Goal: Information Seeking & Learning: Check status

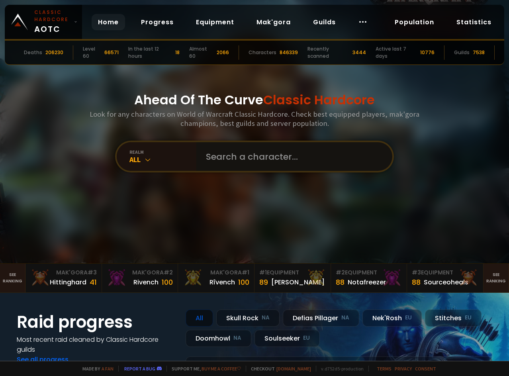
click at [207, 152] on input "text" at bounding box center [291, 156] width 181 height 29
type input "deffys"
drag, startPoint x: 240, startPoint y: 160, endPoint x: 232, endPoint y: 159, distance: 8.4
click at [240, 159] on input "text" at bounding box center [291, 156] width 181 height 29
type input "blinkysmite"
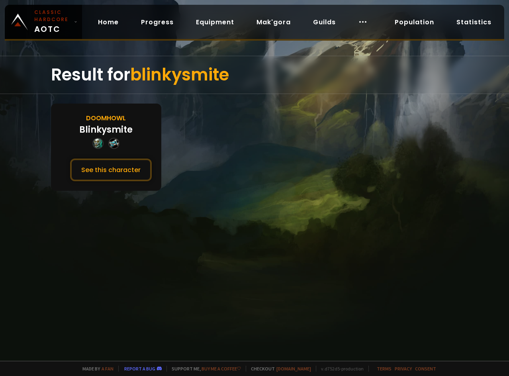
click at [146, 145] on div "Doomhowl Blinkysmite See this character" at bounding box center [106, 146] width 110 height 87
click at [124, 174] on button "See this character" at bounding box center [111, 169] width 82 height 23
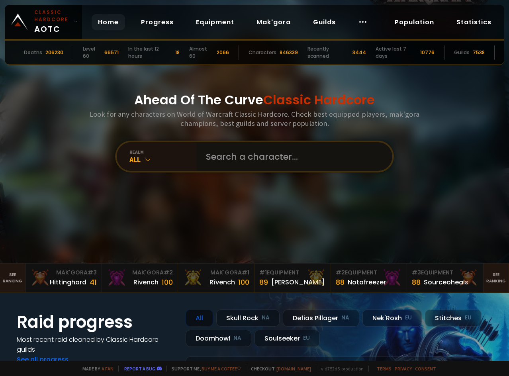
click at [247, 154] on input "text" at bounding box center [291, 156] width 181 height 29
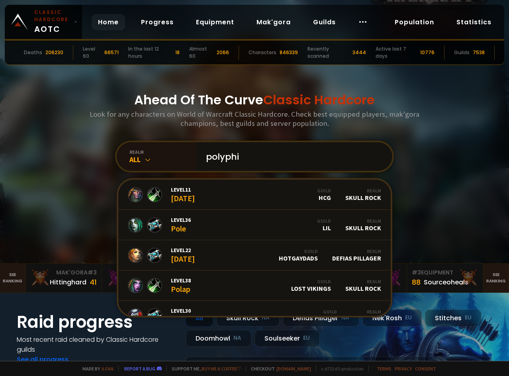
type input "polyphia"
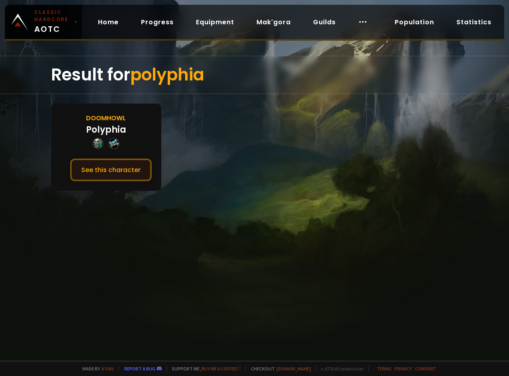
click at [134, 166] on button "See this character" at bounding box center [111, 169] width 82 height 23
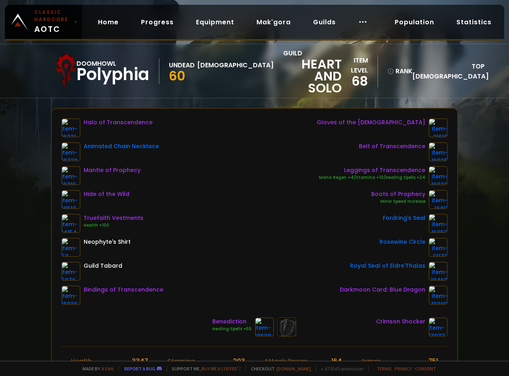
scroll to position [40, 0]
